Goal: Check status

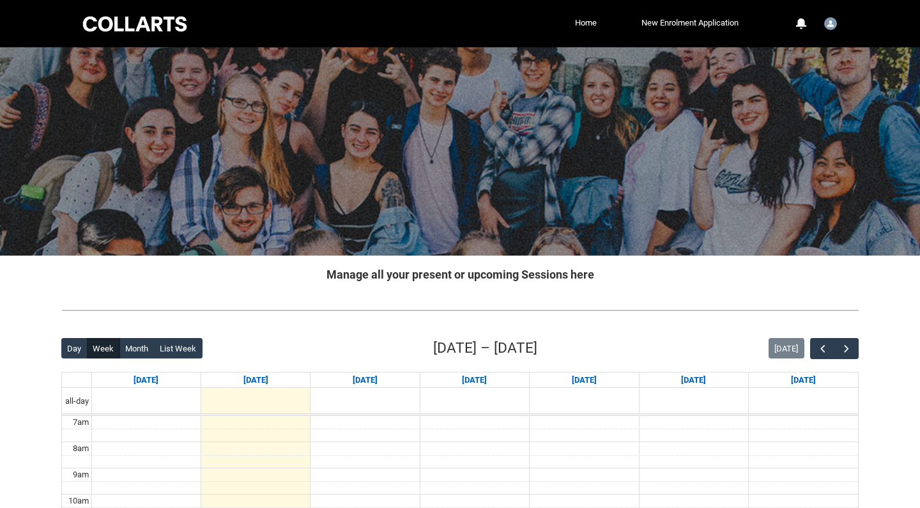
scroll to position [283, 0]
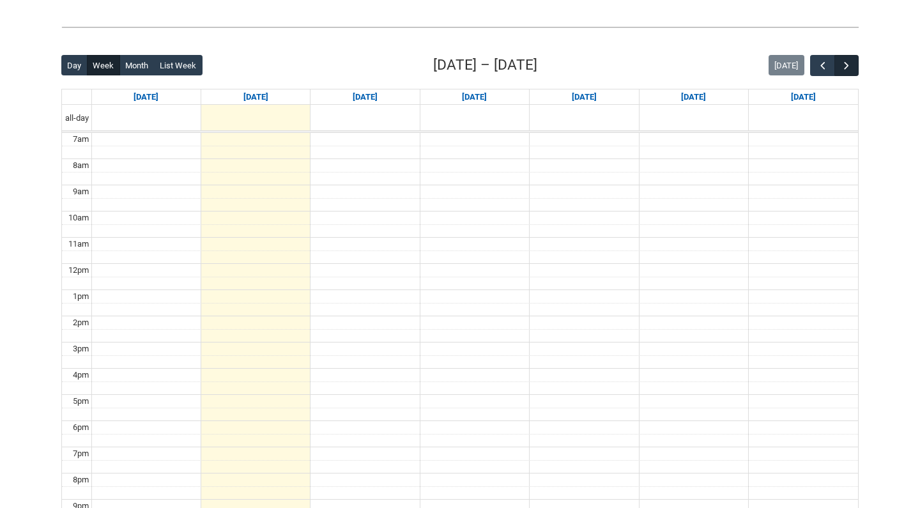
click at [851, 61] on span "button" at bounding box center [847, 65] width 13 height 13
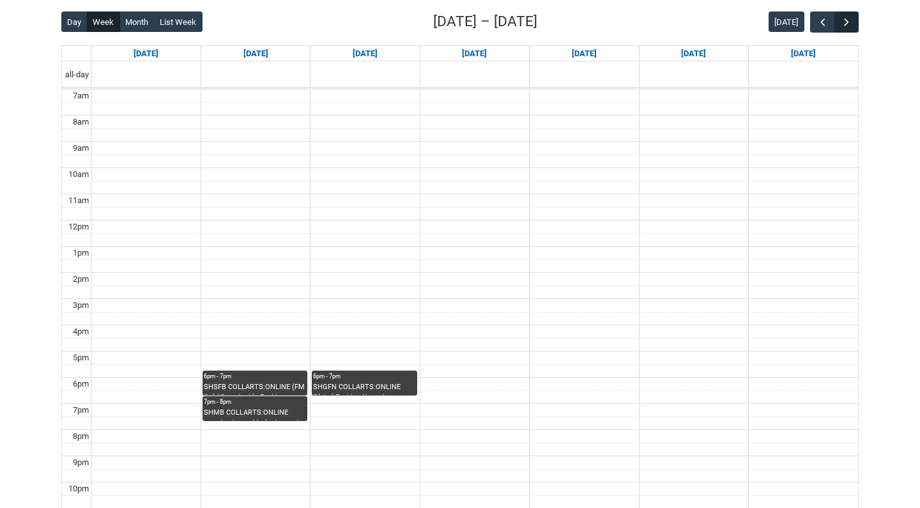
scroll to position [327, 0]
click at [846, 20] on span "button" at bounding box center [847, 21] width 13 height 13
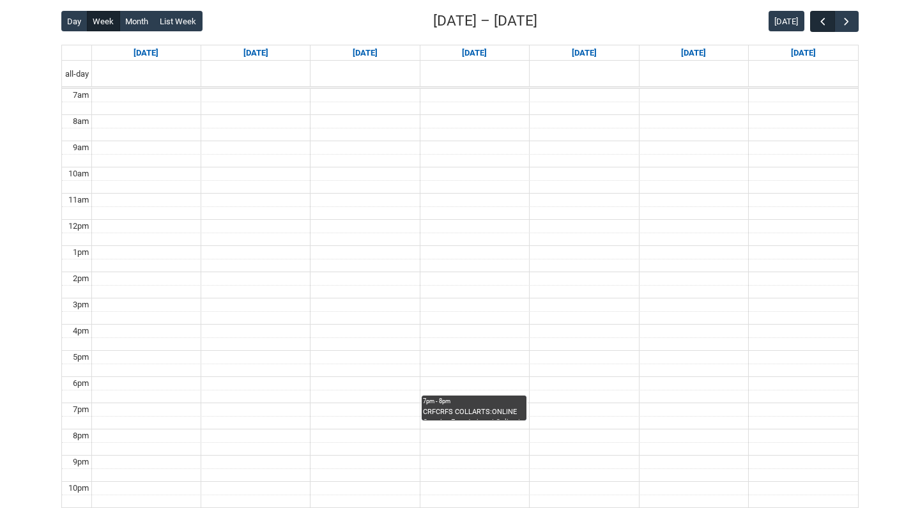
click at [819, 18] on span "button" at bounding box center [823, 21] width 13 height 13
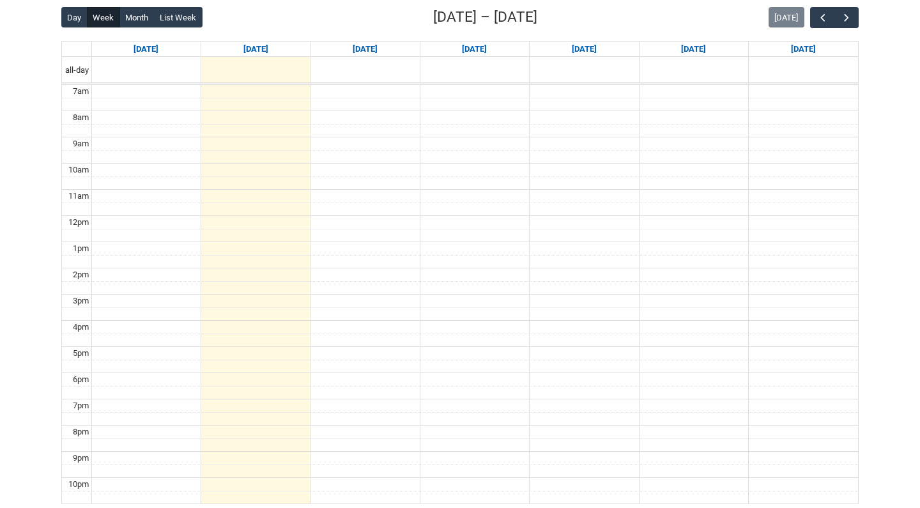
scroll to position [330, 0]
click at [846, 19] on span "button" at bounding box center [847, 18] width 13 height 13
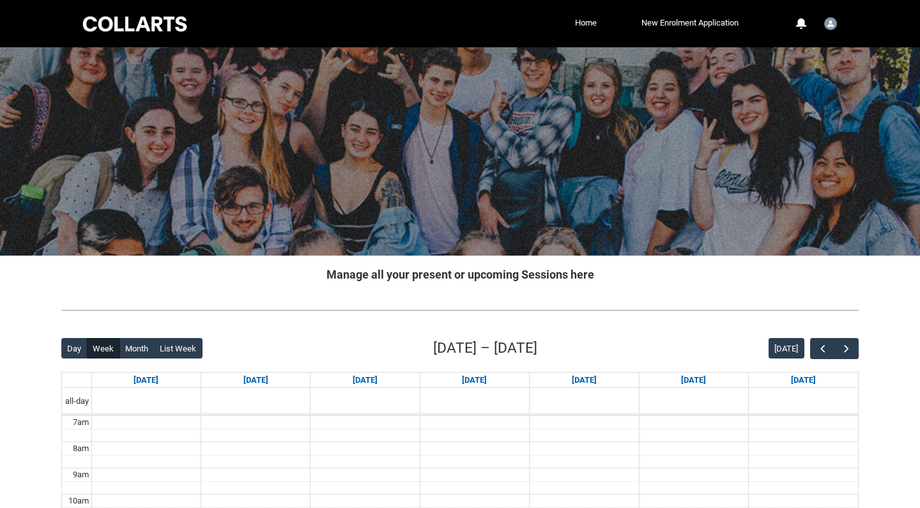
scroll to position [0, 0]
